Goal: Task Accomplishment & Management: Complete application form

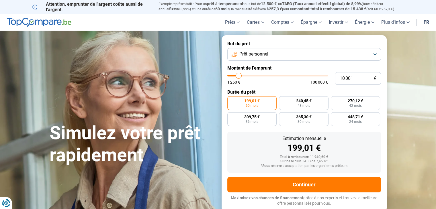
type input "10 500"
type input "10500"
type input "11 250"
type input "11250"
type input "11 500"
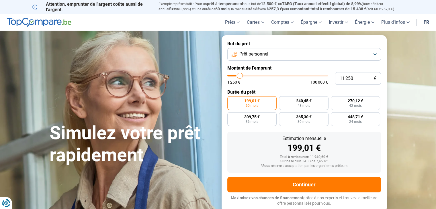
type input "11500"
type input "12 500"
type input "12500"
type input "13 000"
type input "13000"
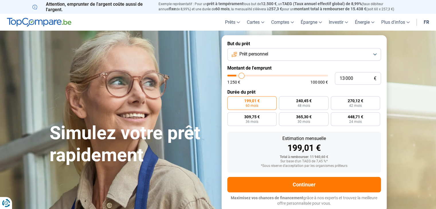
type input "13 250"
type input "13250"
type input "14 000"
type input "14000"
type input "14 250"
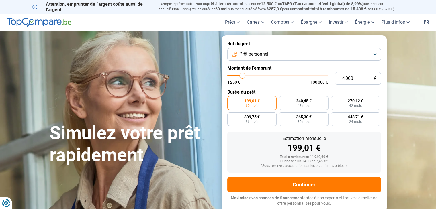
type input "14250"
type input "14 750"
type input "14750"
type input "15 250"
type input "15250"
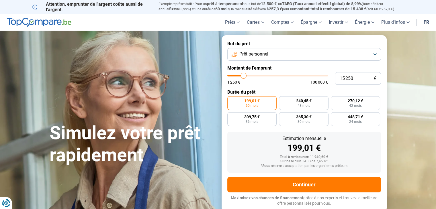
type input "15 750"
type input "15750"
type input "16 000"
type input "16000"
type input "16 750"
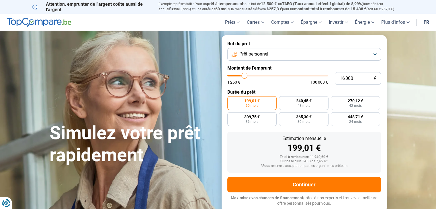
type input "16750"
type input "17 500"
type input "17500"
type input "18 500"
type input "18500"
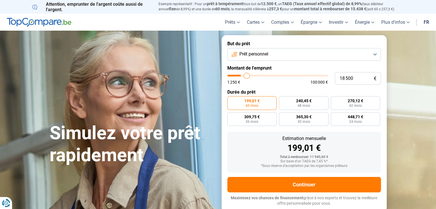
type input "19 000"
type input "19000"
type input "19 750"
type input "19750"
type input "20 000"
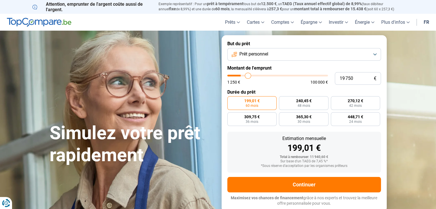
type input "20000"
type input "20 500"
type input "20500"
type input "20 750"
type input "20750"
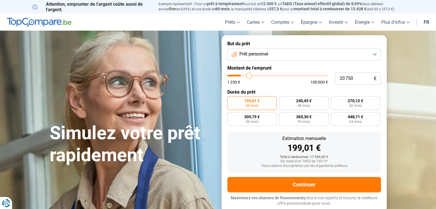
type input "21 250"
type input "21250"
type input "22 000"
type input "22000"
type input "22 750"
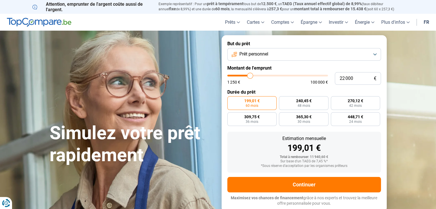
type input "22750"
type input "23 500"
type input "23500"
type input "23 750"
type input "23750"
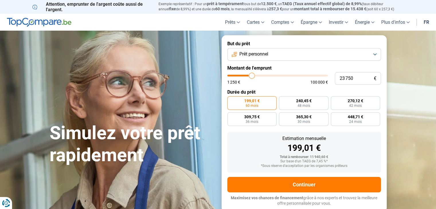
type input "24 000"
type input "24000"
type input "24 250"
type input "24250"
type input "24 500"
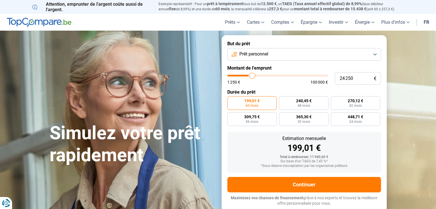
type input "24500"
type input "24 750"
type input "24750"
type input "25 250"
type input "25250"
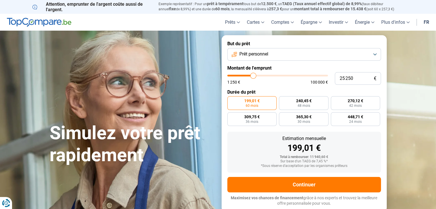
type input "25 500"
type input "25500"
type input "25 750"
type input "25750"
type input "26 000"
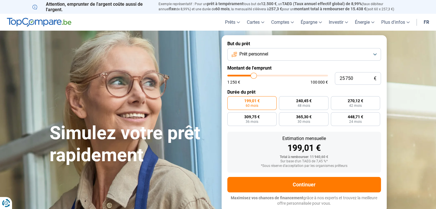
type input "26000"
type input "27 500"
type input "27500"
type input "29 000"
type input "29000"
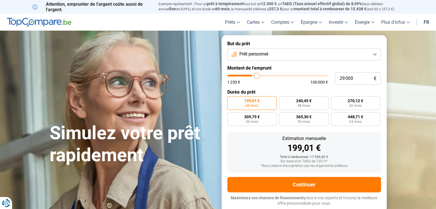
type input "30 500"
type input "30500"
type input "33 750"
type input "33750"
type input "35 750"
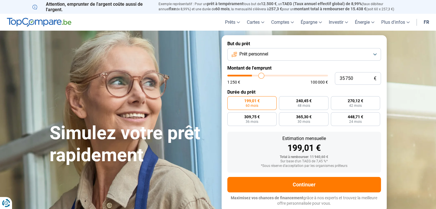
type input "35750"
type input "37 750"
type input "37750"
type input "38 750"
type input "38750"
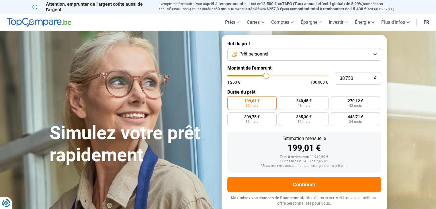
type input "40 000"
type input "40000"
type input "41 750"
type input "41750"
type input "42 500"
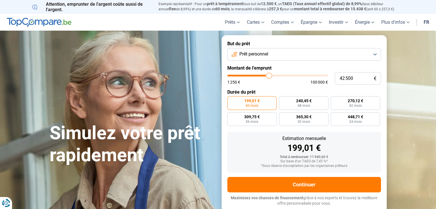
type input "42500"
type input "42 750"
type input "42750"
type input "43 000"
type input "43000"
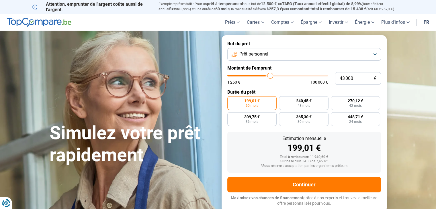
type input "43 750"
type input "43750"
type input "44 500"
type input "44500"
type input "45 250"
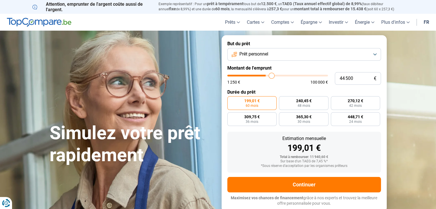
type input "45250"
type input "46 250"
type input "46250"
type input "46 500"
type input "46500"
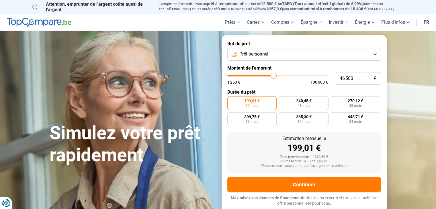
type input "47 250"
type input "47250"
type input "47 500"
type input "47500"
type input "47 750"
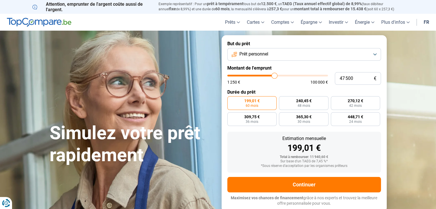
type input "47750"
type input "48 250"
type input "48250"
type input "48 500"
type input "48500"
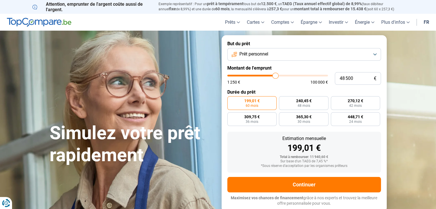
type input "48 750"
type input "48750"
type input "49 000"
type input "49000"
type input "49 250"
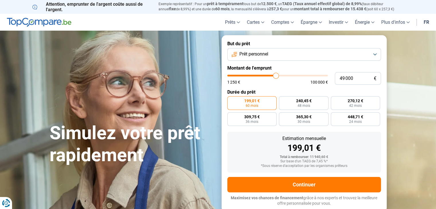
type input "49250"
type input "49 500"
type input "49500"
type input "50 000"
type input "50000"
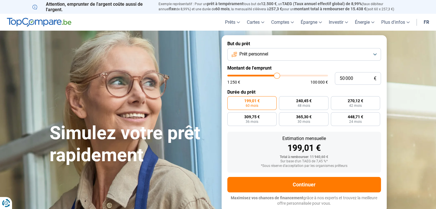
type input "50 750"
type input "50750"
type input "51 000"
type input "51000"
type input "51 500"
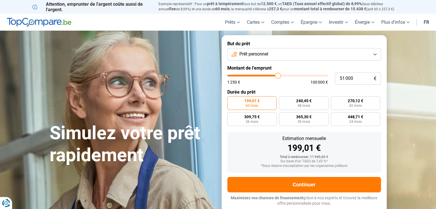
type input "51500"
type input "52 250"
type input "52250"
type input "52 000"
type input "52000"
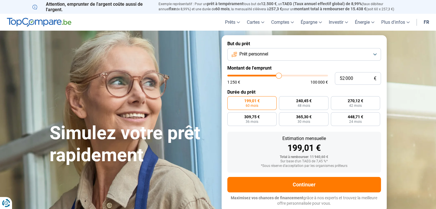
type input "51 750"
type input "51750"
type input "51 500"
type input "51500"
type input "51 250"
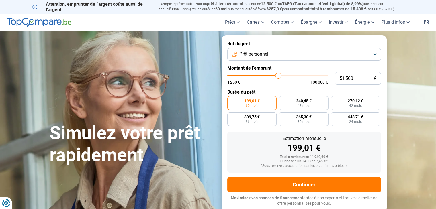
type input "51250"
type input "51 000"
type input "51000"
type input "50 750"
type input "50750"
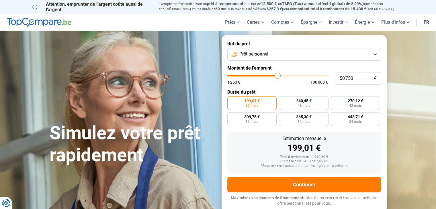
type input "50 500"
type input "50500"
type input "50 250"
type input "50250"
type input "50 000"
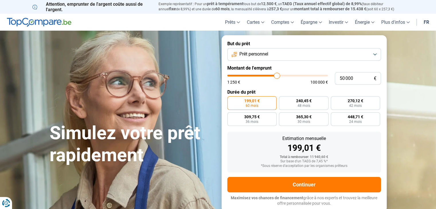
drag, startPoint x: 242, startPoint y: 76, endPoint x: 276, endPoint y: 79, distance: 34.8
type input "50000"
click at [276, 76] on input "range" at bounding box center [277, 76] width 101 height 2
radio input "false"
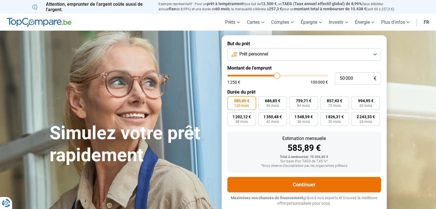
click at [305, 185] on button "Continuer" at bounding box center [303, 184] width 153 height 15
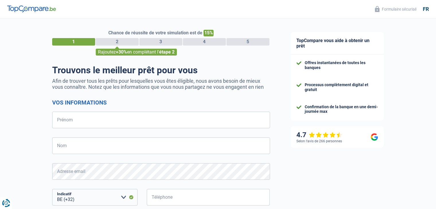
select select "32"
